Goal: Task Accomplishment & Management: Manage account settings

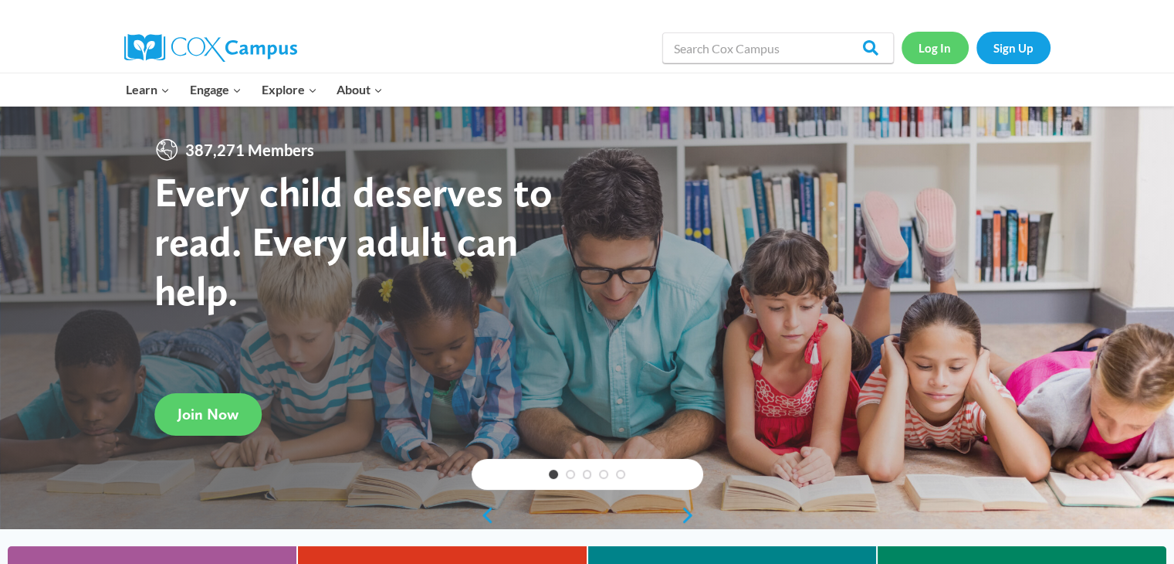
click at [930, 47] on link "Log In" at bounding box center [935, 48] width 67 height 32
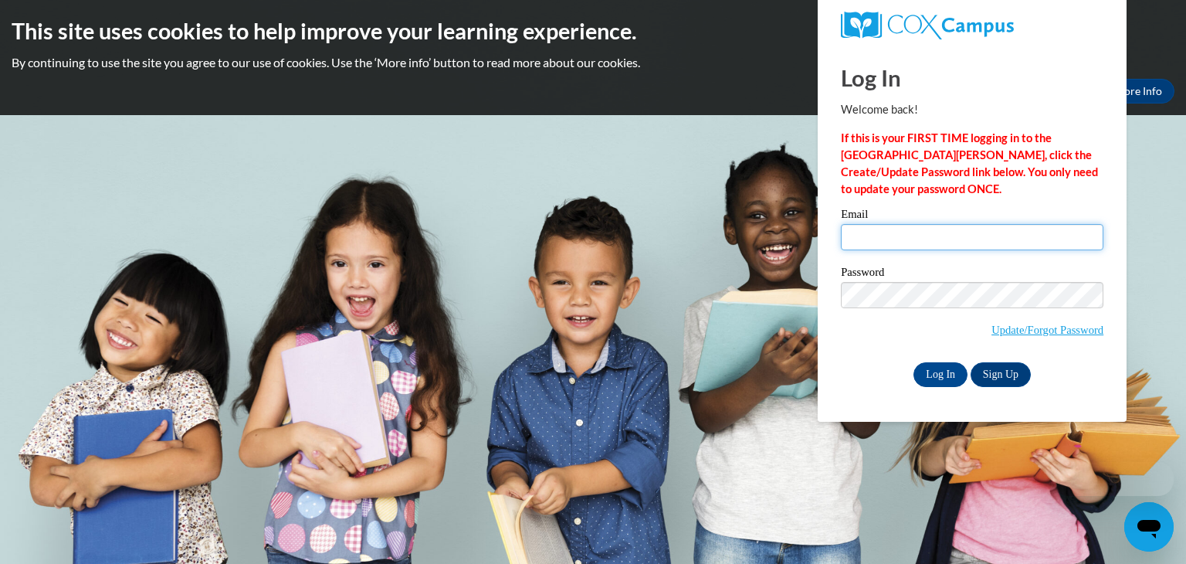
click at [855, 242] on input "Email" at bounding box center [972, 237] width 263 height 26
type input "[EMAIL_ADDRESS][DOMAIN_NAME]"
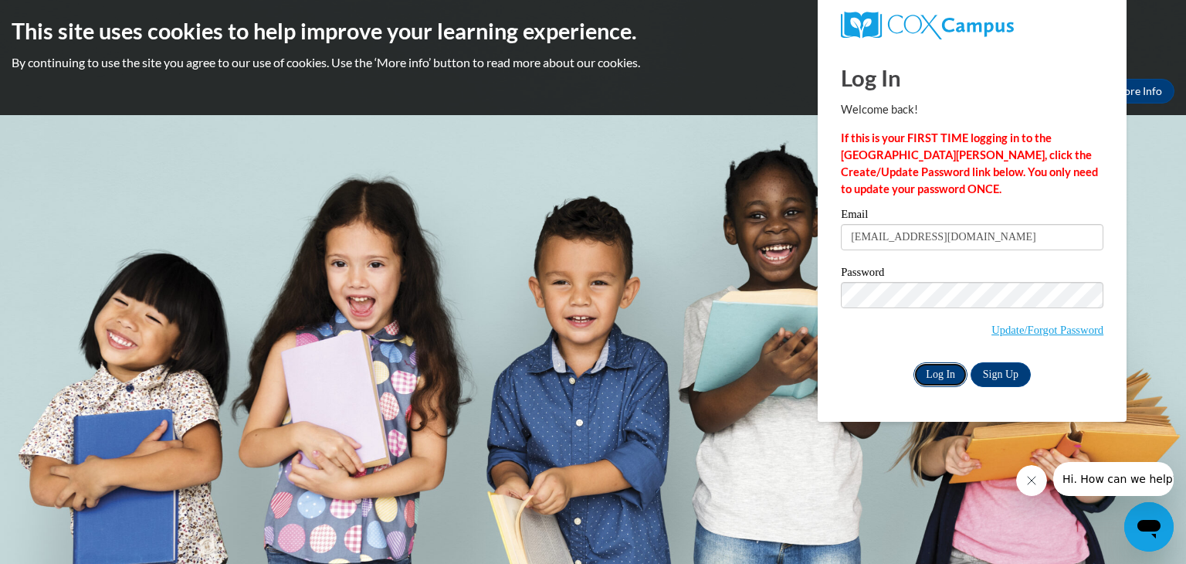
click at [936, 377] on input "Log In" at bounding box center [940, 374] width 54 height 25
click at [937, 370] on input "Log In" at bounding box center [940, 374] width 54 height 25
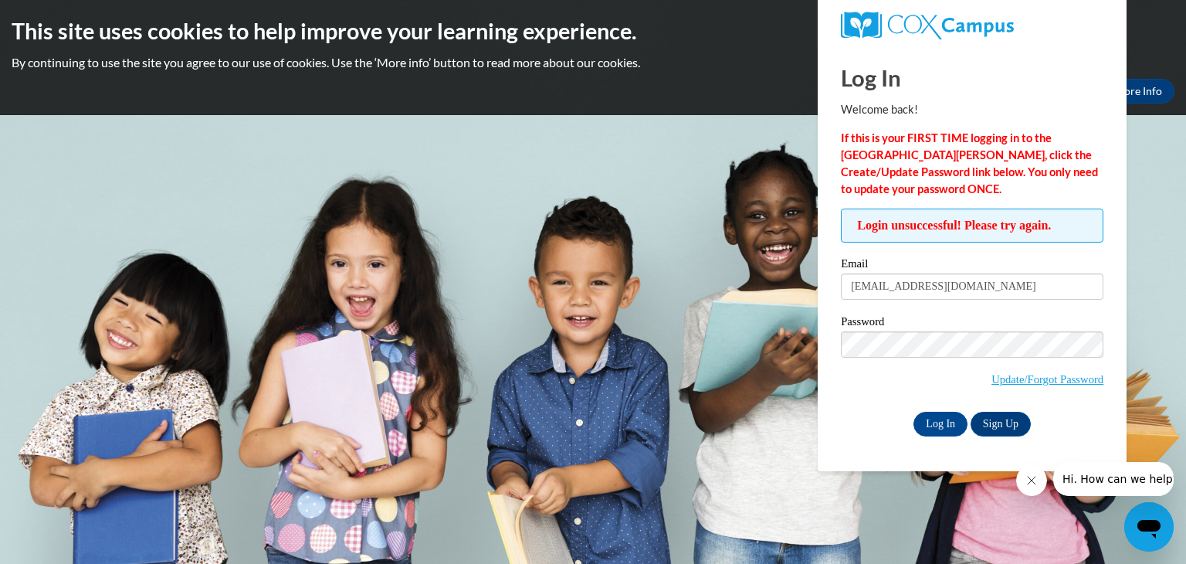
click at [1112, 312] on div "Login unsuccessful! Please try again. Please enter your email! Please enter you…" at bounding box center [972, 321] width 286 height 227
click at [939, 421] on input "Log In" at bounding box center [940, 424] width 54 height 25
click at [1165, 310] on body "This site uses cookies to help improve your learning experience. By continuing …" at bounding box center [593, 282] width 1186 height 564
click at [935, 421] on input "Log In" at bounding box center [940, 424] width 54 height 25
click at [1033, 378] on link "Update/Forgot Password" at bounding box center [1047, 379] width 112 height 12
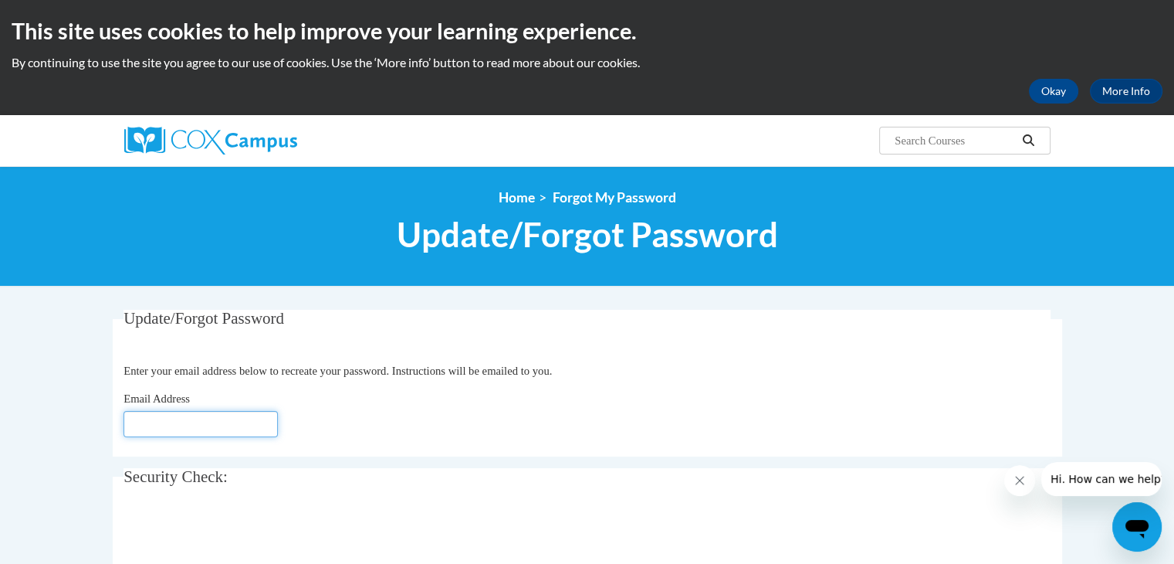
click at [137, 428] on input "Email Address" at bounding box center [201, 424] width 154 height 26
type input "corindafarley@hotmail.com"
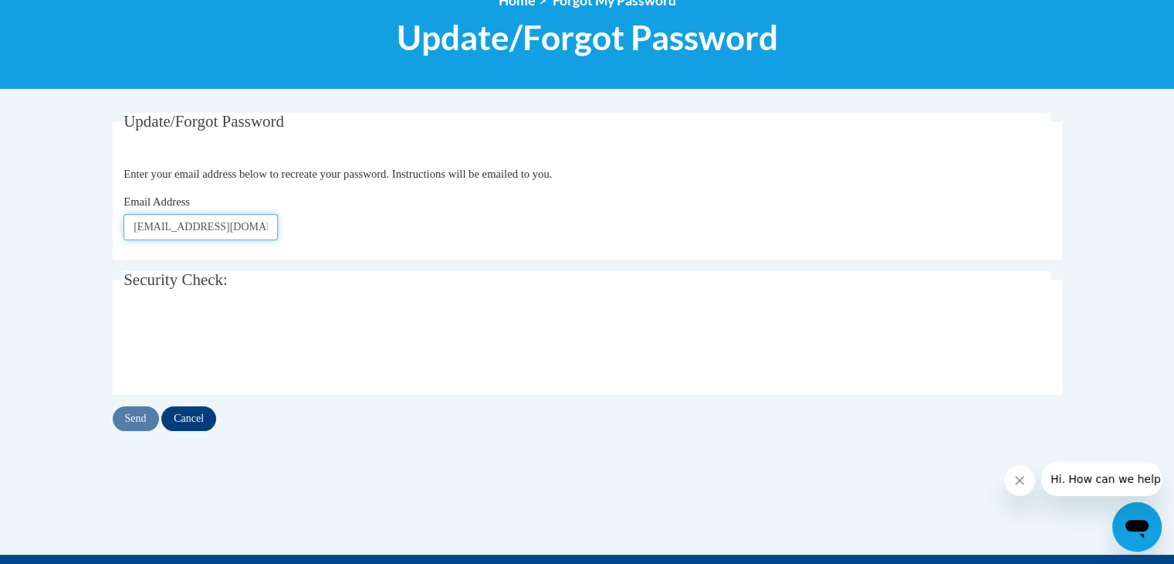
scroll to position [197, 0]
click at [132, 414] on input "Send" at bounding box center [136, 418] width 46 height 25
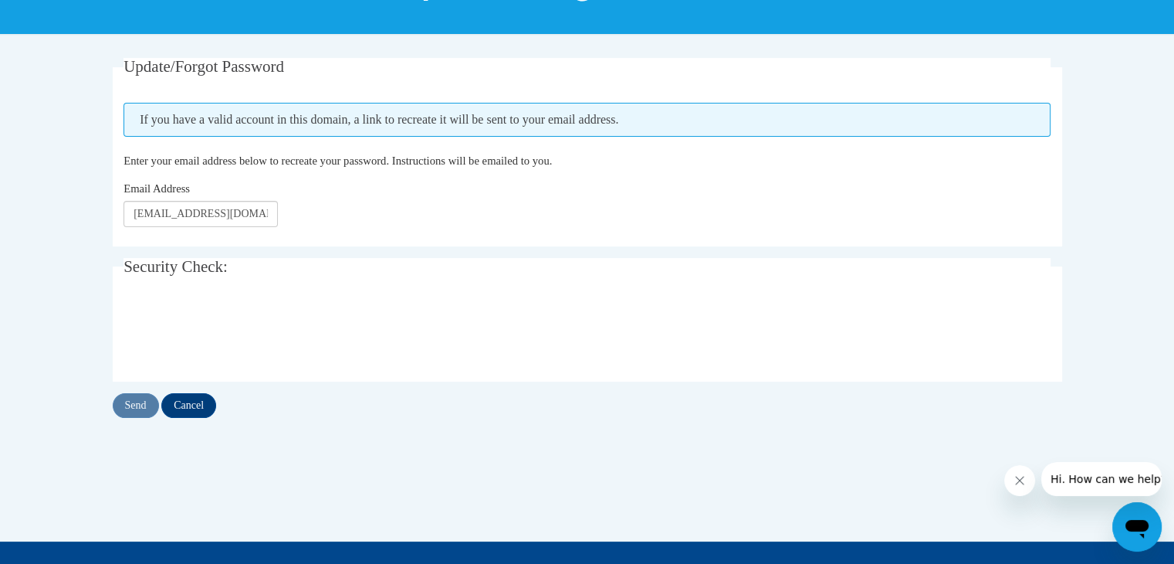
scroll to position [254, 0]
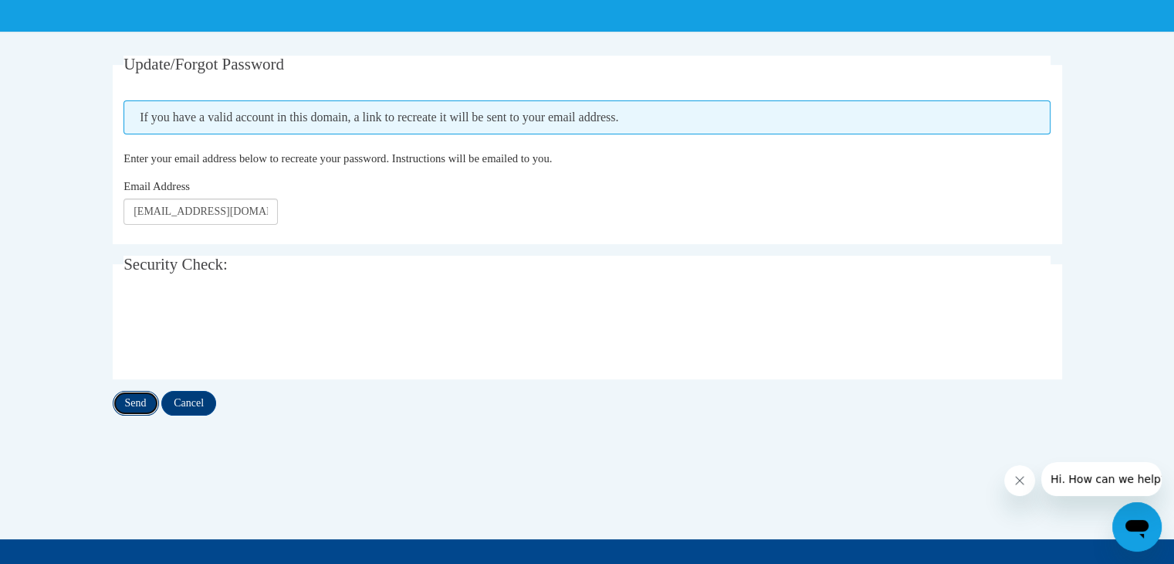
click at [130, 399] on input "Send" at bounding box center [136, 403] width 46 height 25
